Goal: Information Seeking & Learning: Learn about a topic

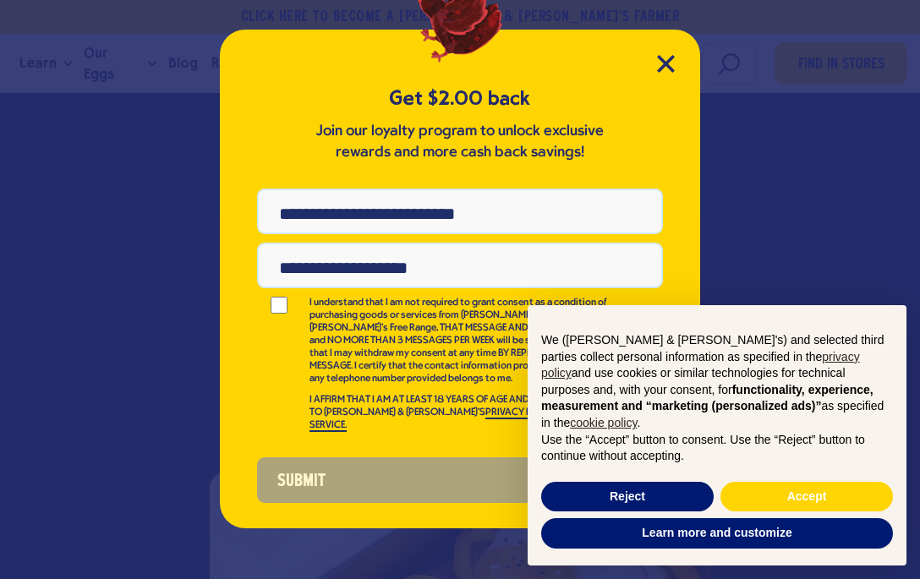
click at [657, 72] on icon "Close Modal" at bounding box center [666, 64] width 18 height 18
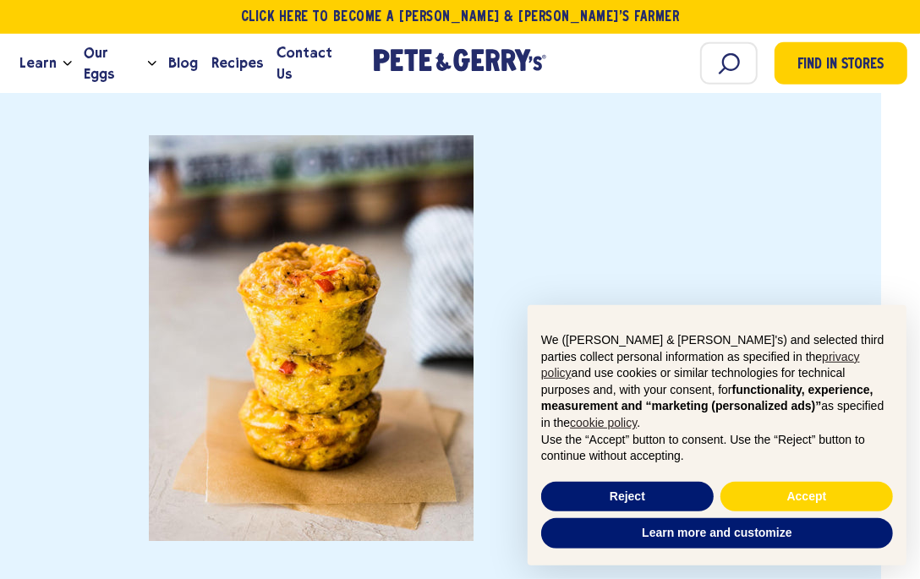
scroll to position [6309, 41]
click at [123, 70] on span "Our Eggs" at bounding box center [113, 63] width 58 height 42
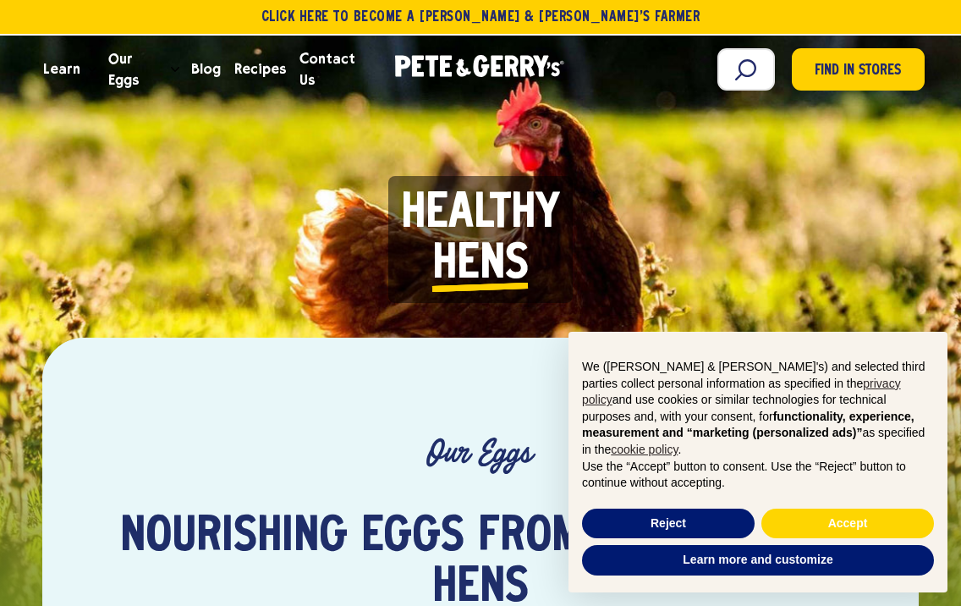
click at [151, 78] on span "Our Eggs" at bounding box center [136, 69] width 56 height 42
click at [844, 74] on span "Find in Stores" at bounding box center [857, 71] width 86 height 23
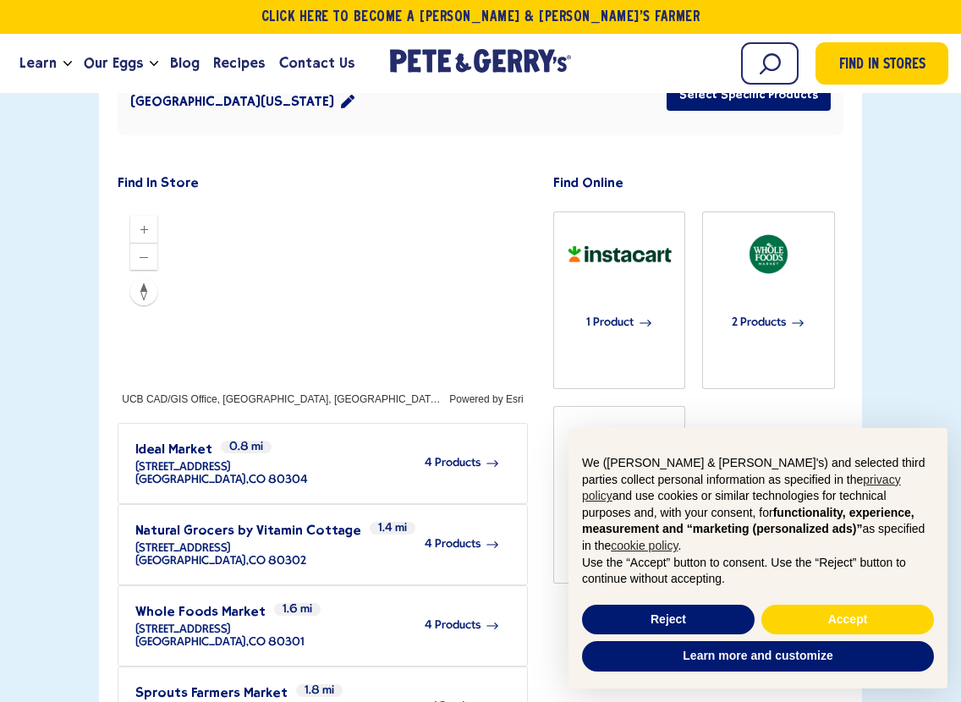
click at [378, 86] on div "Learn Our Hens Our Story FAQ Careers Farm With Us Egg Shortage Our Eggs Join Ou…" at bounding box center [480, 63] width 961 height 59
click at [151, 244] on button "Zoom out" at bounding box center [143, 257] width 27 height 27
click at [151, 250] on icon "Zoom out" at bounding box center [144, 257] width 14 height 14
click at [147, 250] on icon "Zoom out" at bounding box center [144, 257] width 14 height 14
click at [138, 244] on button "Zoom out" at bounding box center [143, 257] width 27 height 27
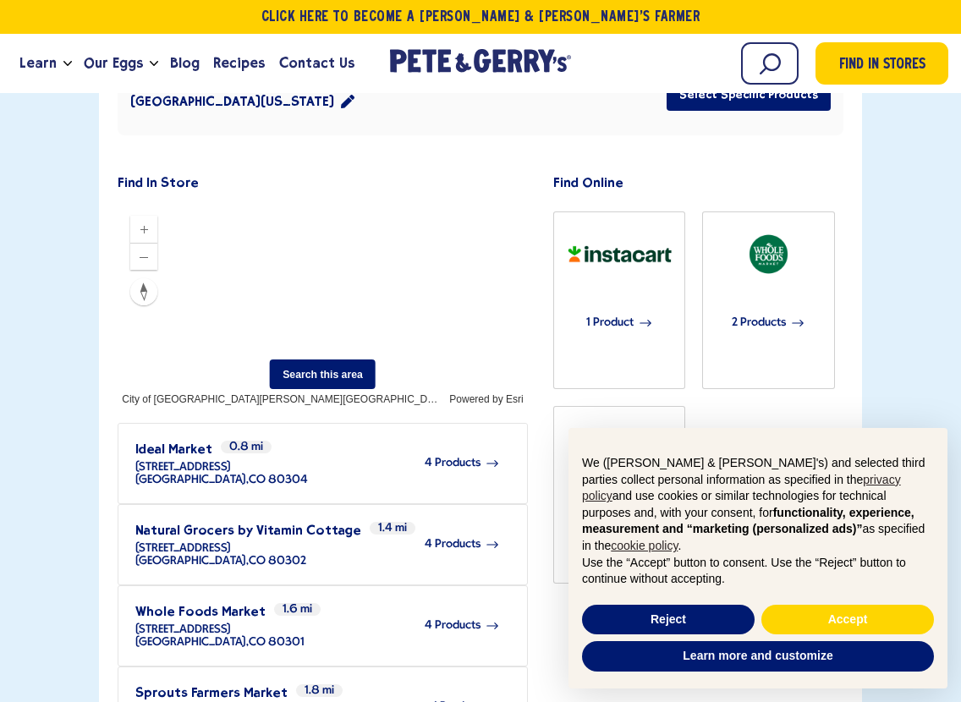
click at [327, 359] on button "Search this area" at bounding box center [323, 374] width 106 height 30
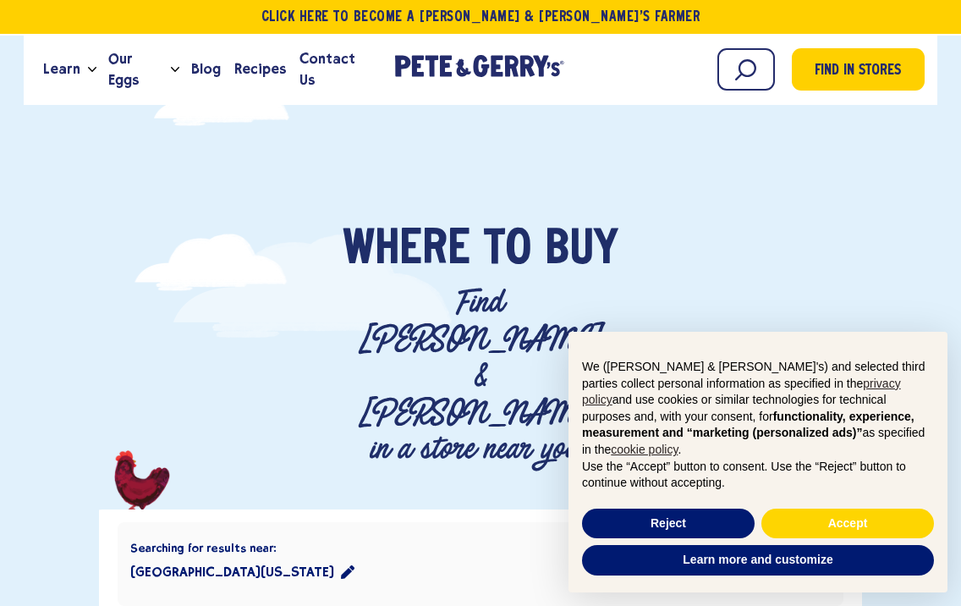
click at [255, 74] on span "Recipes" at bounding box center [260, 68] width 52 height 21
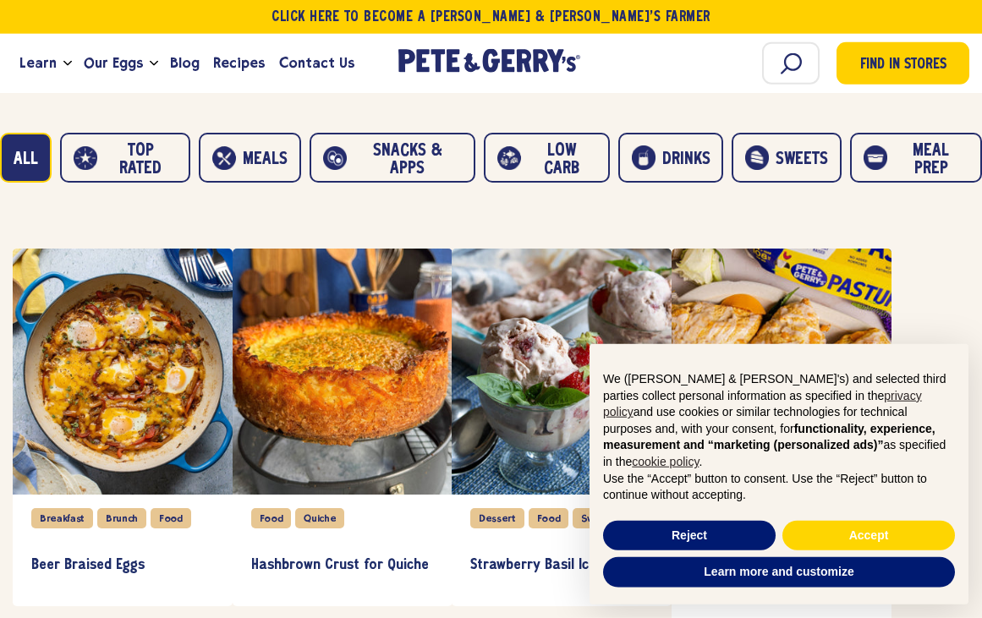
scroll to position [968, 0]
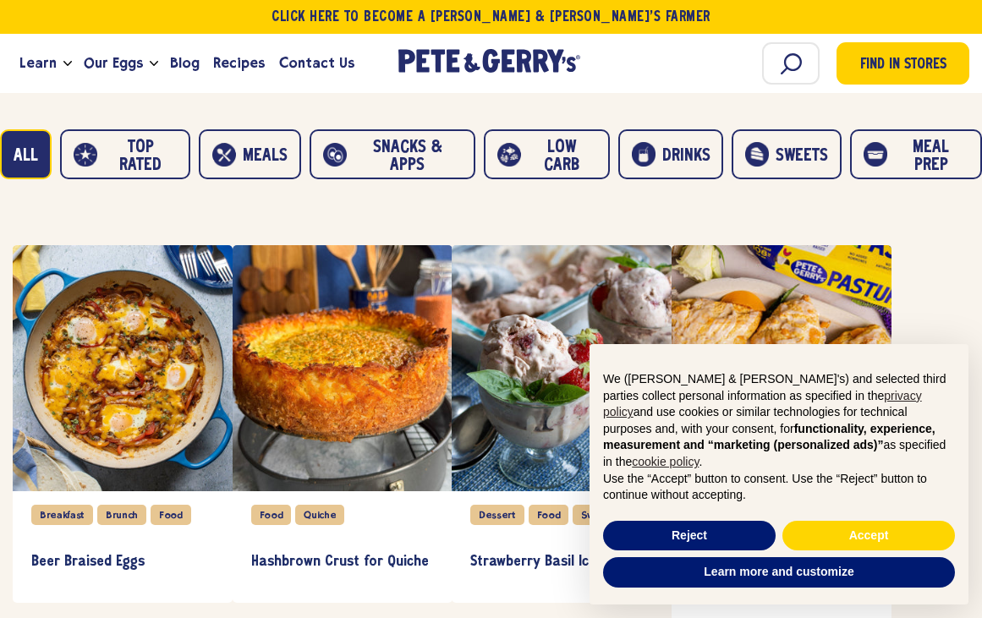
click at [556, 148] on button "Low carb" at bounding box center [547, 154] width 126 height 50
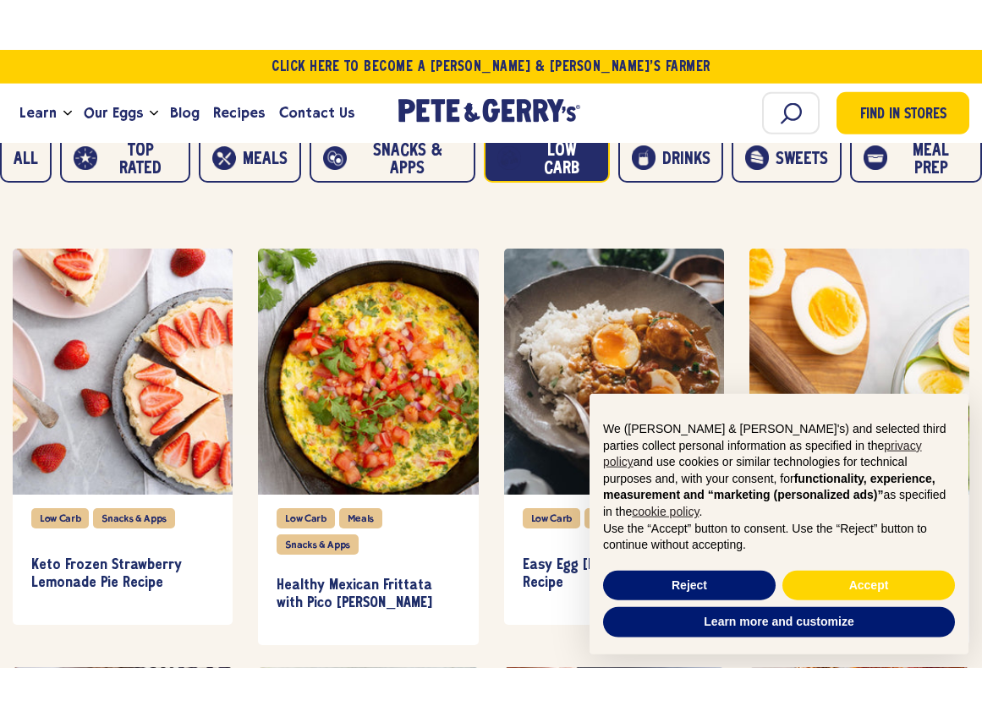
scroll to position [1017, 0]
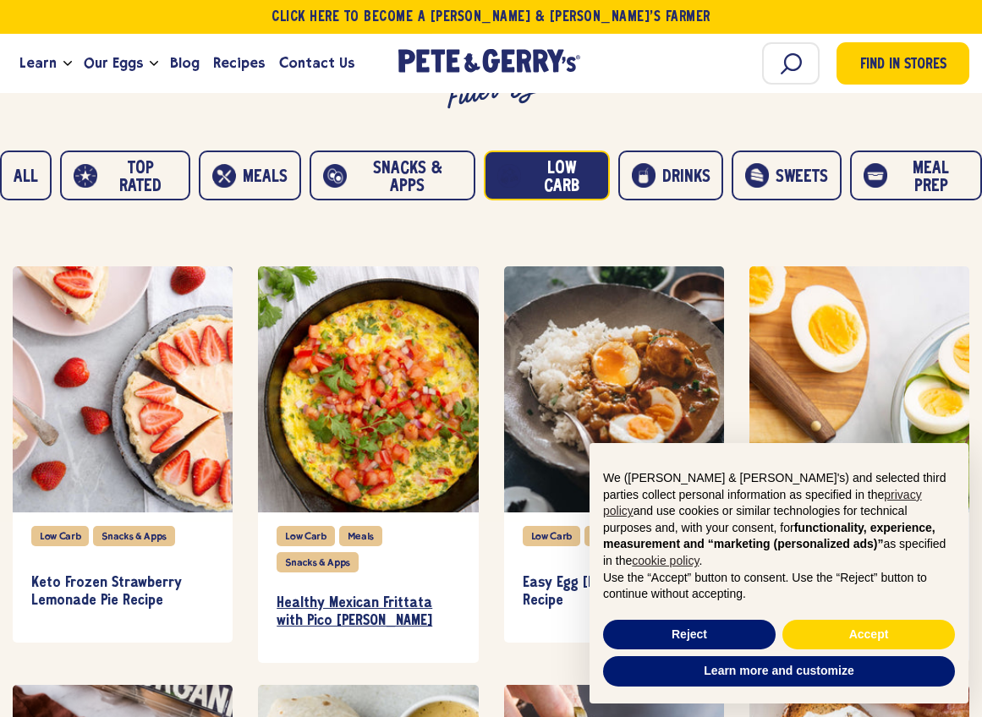
click at [326, 598] on h3 "Healthy Mexican Frittata with Pico [PERSON_NAME]" at bounding box center [368, 613] width 183 height 36
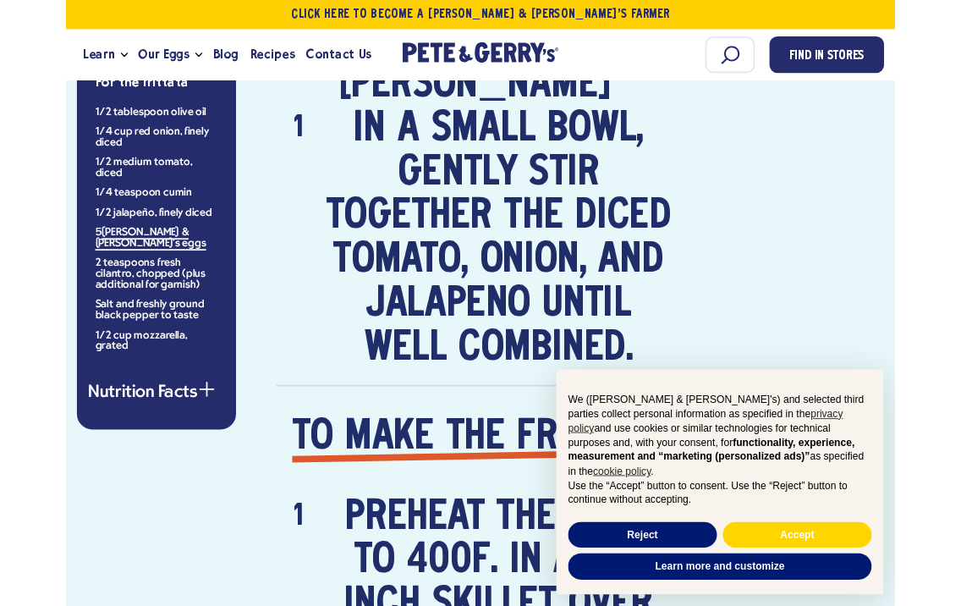
scroll to position [1318, 0]
